Goal: Task Accomplishment & Management: Use online tool/utility

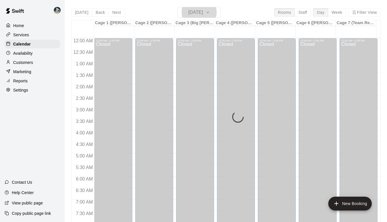
scroll to position [316, 0]
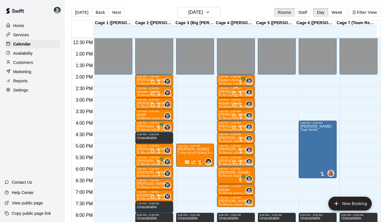
scroll to position [287, 0]
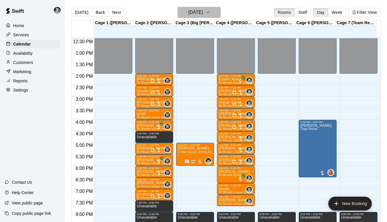
click at [210, 14] on icon "button" at bounding box center [208, 12] width 5 height 7
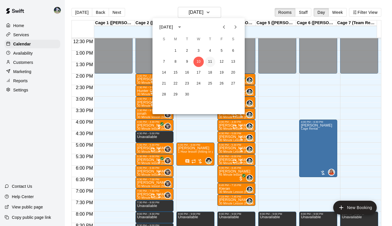
click at [210, 60] on button "11" at bounding box center [210, 62] width 10 height 10
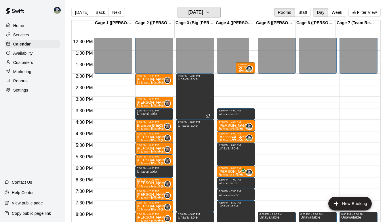
scroll to position [296, 0]
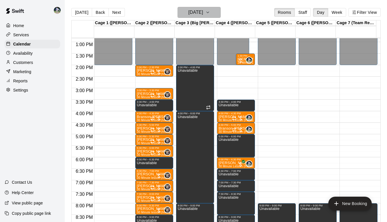
click at [210, 12] on icon "button" at bounding box center [208, 12] width 5 height 7
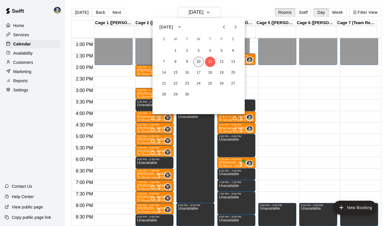
click at [197, 61] on button "10" at bounding box center [198, 62] width 10 height 10
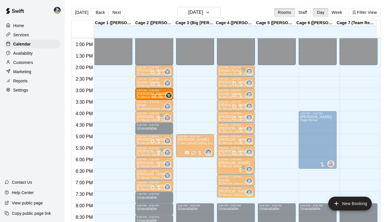
drag, startPoint x: 139, startPoint y: 93, endPoint x: 147, endPoint y: 95, distance: 8.5
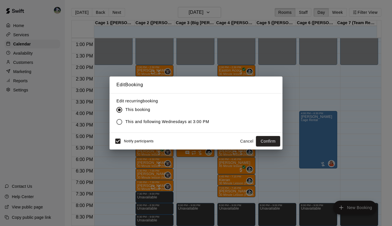
click at [242, 141] on button "Cancel" at bounding box center [246, 141] width 18 height 11
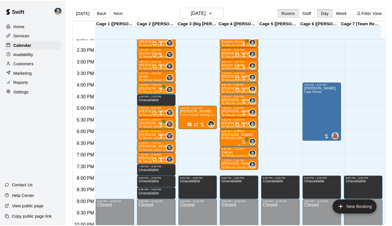
scroll to position [326, 0]
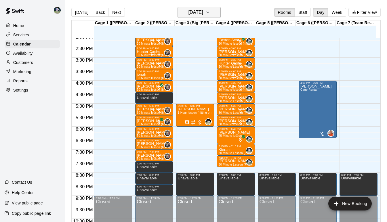
click at [210, 10] on icon "button" at bounding box center [208, 12] width 5 height 7
